Goal: Communication & Community: Answer question/provide support

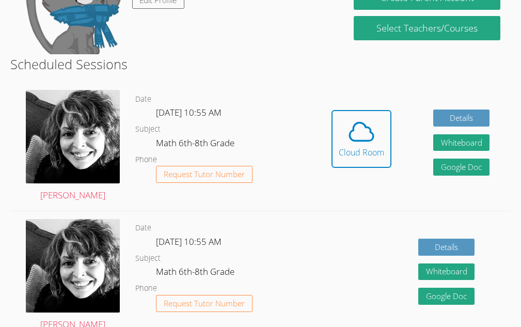
scroll to position [254, 0]
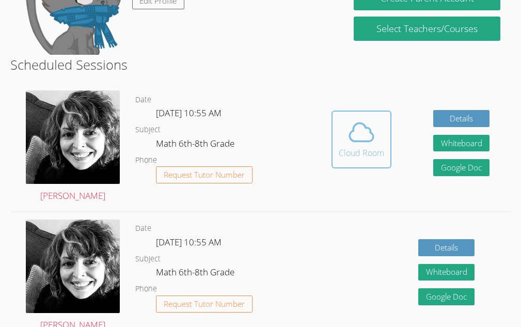
click at [370, 129] on icon at bounding box center [362, 132] width 24 height 18
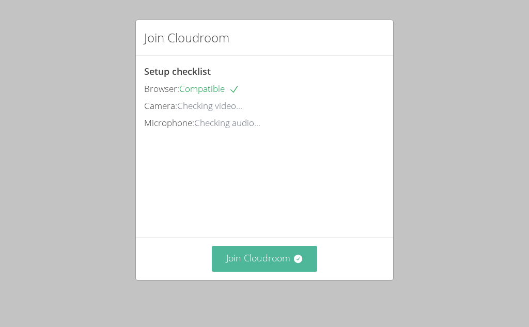
click at [280, 261] on button "Join Cloudroom" at bounding box center [265, 258] width 106 height 25
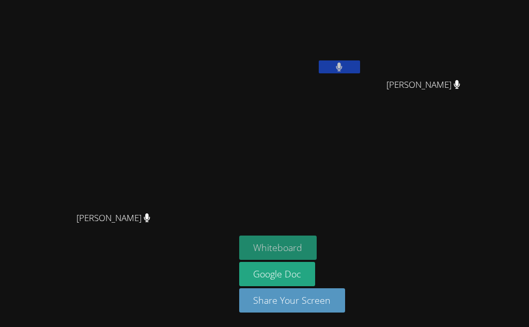
click at [261, 251] on button "Whiteboard" at bounding box center [278, 248] width 78 height 24
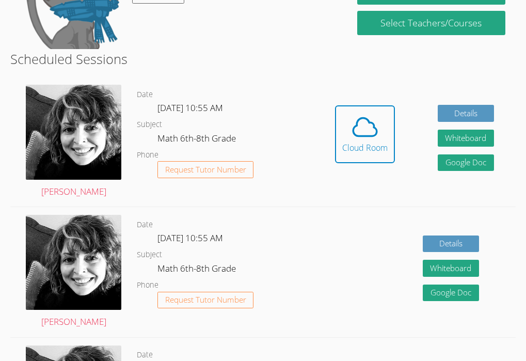
scroll to position [260, 0]
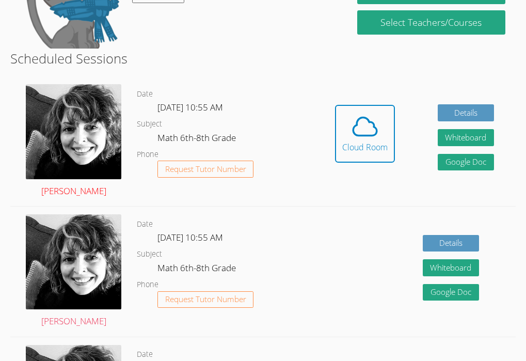
click at [89, 123] on img at bounding box center [74, 131] width 96 height 95
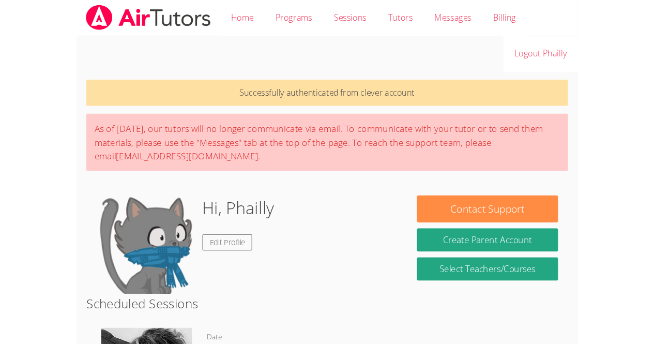
scroll to position [298, 0]
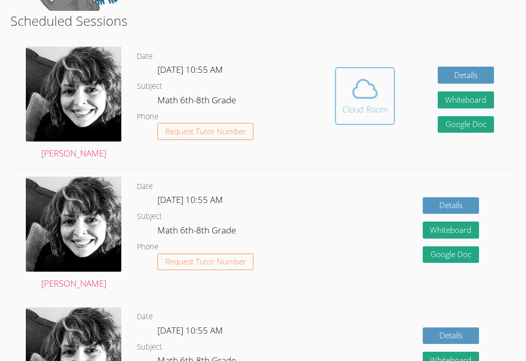
click at [344, 96] on span at bounding box center [365, 88] width 45 height 29
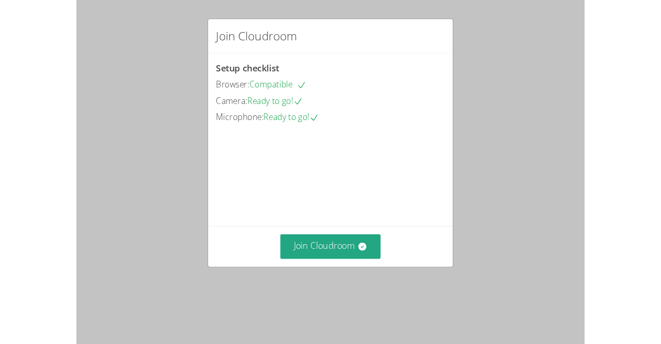
scroll to position [21, 0]
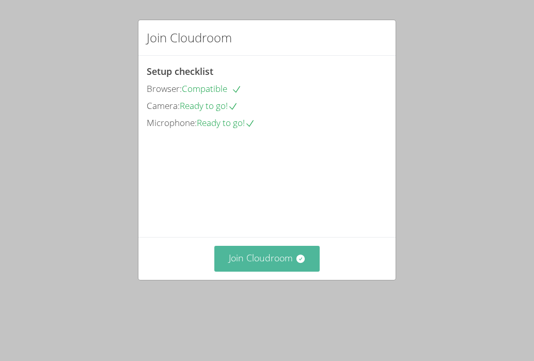
click at [262, 271] on button "Join Cloudroom" at bounding box center [267, 258] width 106 height 25
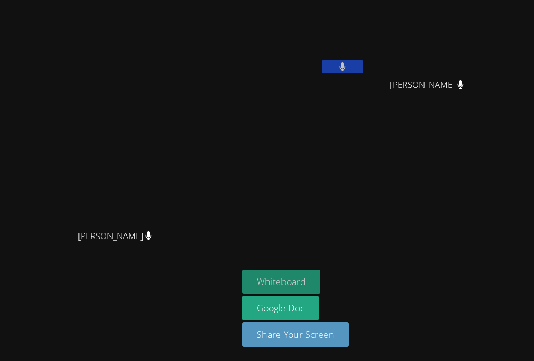
click at [320, 275] on button "Whiteboard" at bounding box center [281, 282] width 78 height 24
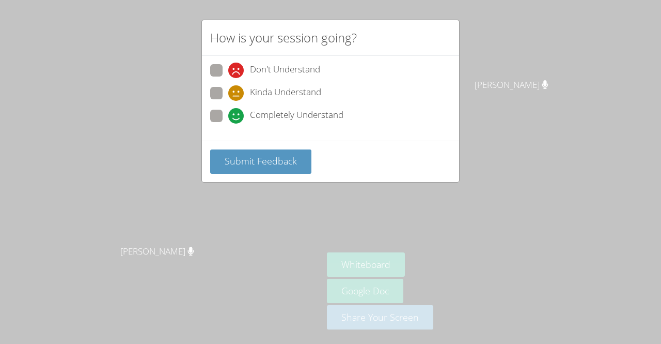
click at [219, 84] on div "Don't Understand Kinda Understand Completely Understand" at bounding box center [330, 96] width 241 height 64
click at [210, 119] on div "Don't Understand Kinda Understand Completely Understand" at bounding box center [330, 98] width 257 height 85
click at [228, 123] on span at bounding box center [228, 123] width 0 height 0
click at [228, 118] on input "Completely Understand" at bounding box center [232, 114] width 9 height 9
radio input "true"
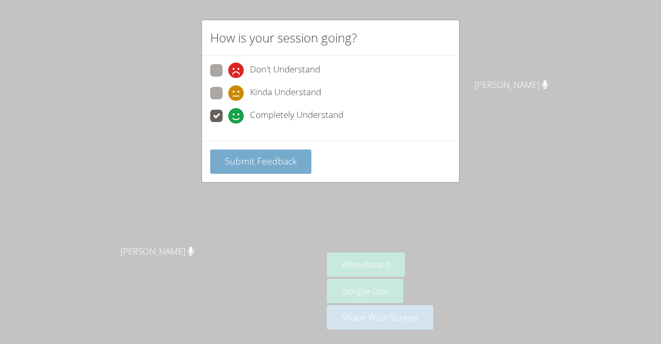
click at [237, 157] on span "Submit Feedback" at bounding box center [261, 160] width 72 height 12
